Goal: Information Seeking & Learning: Find specific fact

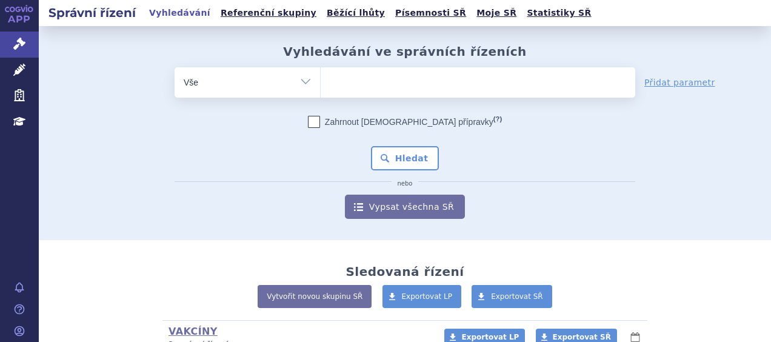
click at [359, 87] on ul at bounding box center [478, 79] width 315 height 25
click at [321, 87] on select at bounding box center [320, 82] width 1 height 30
paste input "SUKLS202110/2025"
type input "SUKLS202110/2025"
click at [321, 82] on select "SUKLS202110/2025" at bounding box center [320, 82] width 1 height 30
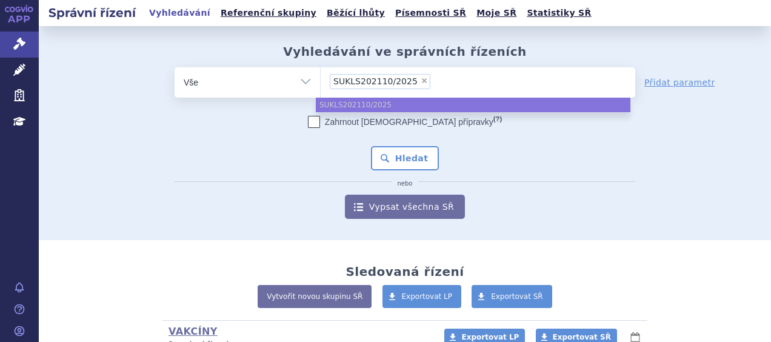
select select "SUKLS202110/2025"
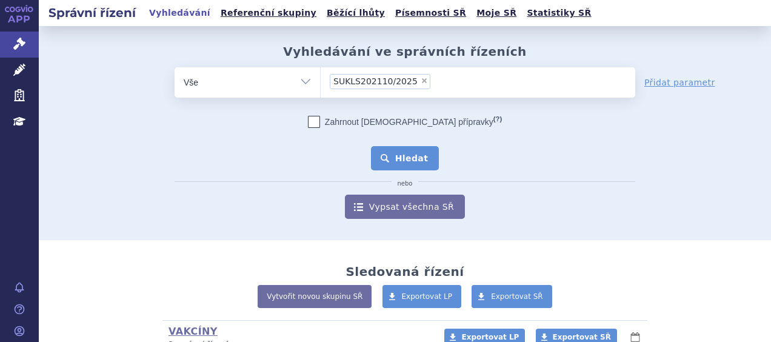
click at [392, 162] on button "Hledat" at bounding box center [405, 158] width 68 height 24
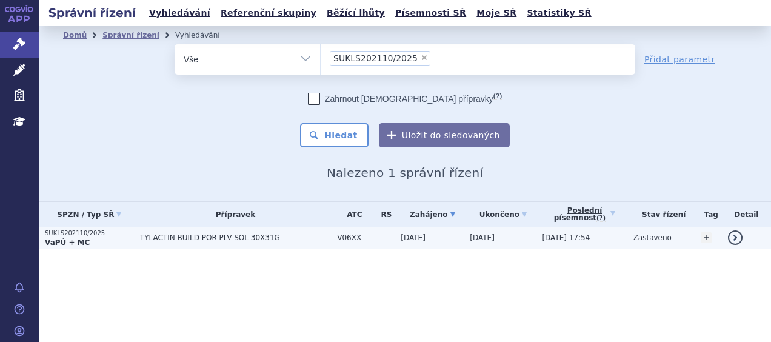
click at [166, 241] on span "TYLACTIN BUILD POR PLV SOL 30X31G" at bounding box center [235, 237] width 191 height 8
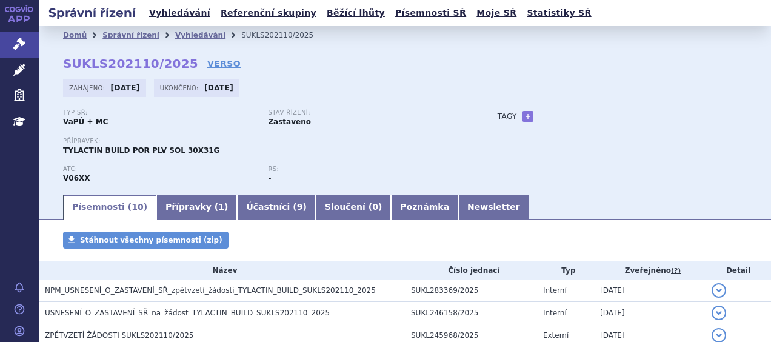
scroll to position [233, 0]
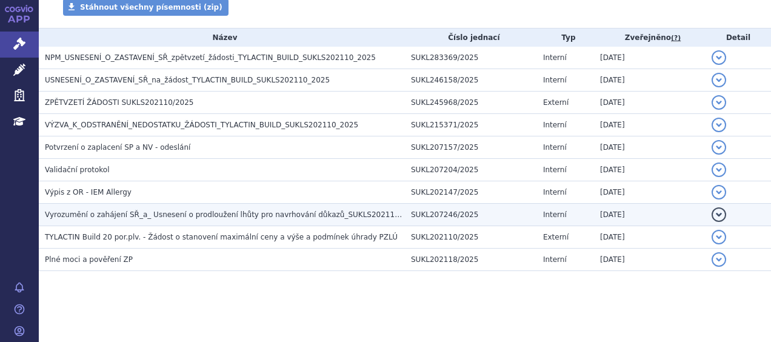
click at [161, 217] on span "Vyrozumění o zahájení SŘ_a_ Usnesení o prodloužení lhůty pro navrhování důkazů_…" at bounding box center [232, 214] width 375 height 8
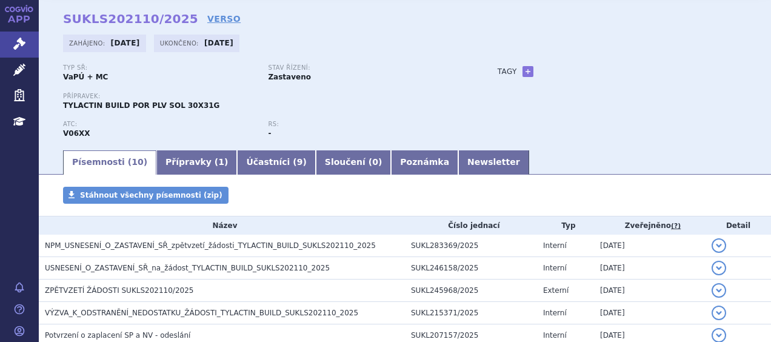
scroll to position [0, 0]
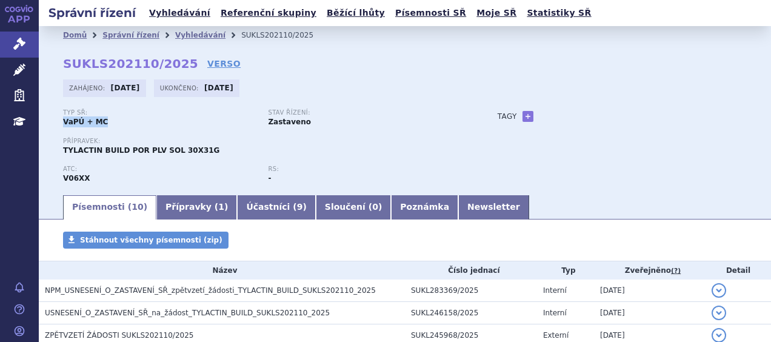
drag, startPoint x: 103, startPoint y: 121, endPoint x: 59, endPoint y: 121, distance: 43.6
click at [59, 121] on div "Domů Správní řízení Vyhledávání SUKLS202110/2025 SUKLS202110/2025 VERSO Zahájen…" at bounding box center [405, 118] width 732 height 149
copy strong "VaPÚ + MC"
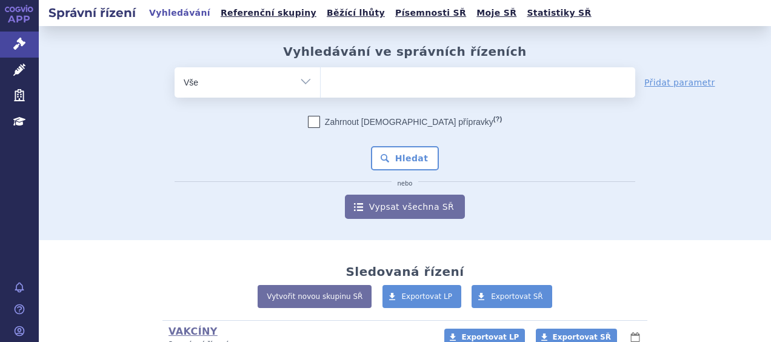
click at [348, 88] on ul at bounding box center [478, 79] width 315 height 25
click at [321, 88] on select at bounding box center [320, 82] width 1 height 30
type input "TY"
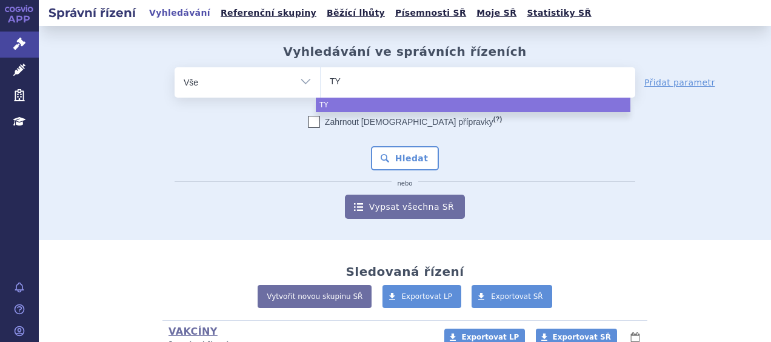
type input "TYL"
type input "TYLA"
type input "TYLAC"
type input "TYLACT"
type input "TYLACTIN"
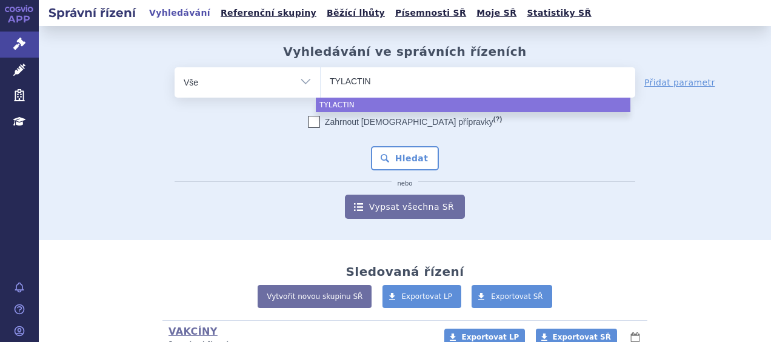
select select "TYLACTIN"
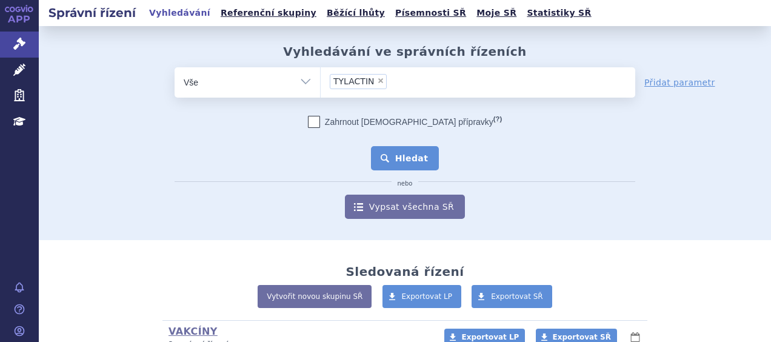
click at [409, 155] on button "Hledat" at bounding box center [405, 158] width 68 height 24
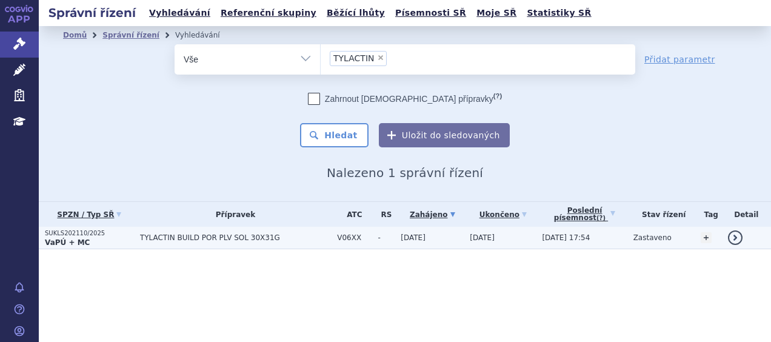
drag, startPoint x: 221, startPoint y: 241, endPoint x: 239, endPoint y: 248, distance: 19.4
click at [221, 242] on td "TYLACTIN BUILD POR PLV SOL 30X31G" at bounding box center [232, 238] width 197 height 22
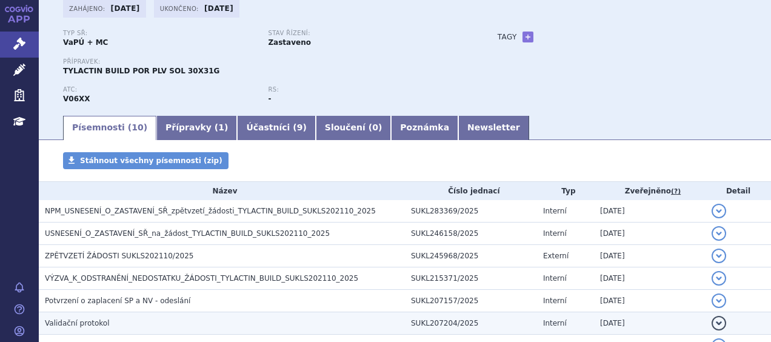
scroll to position [61, 0]
